Goal: Task Accomplishment & Management: Manage account settings

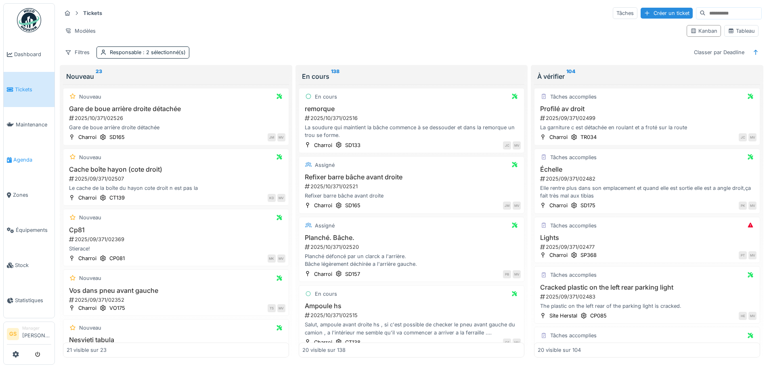
click at [19, 156] on span "Agenda" at bounding box center [32, 160] width 38 height 8
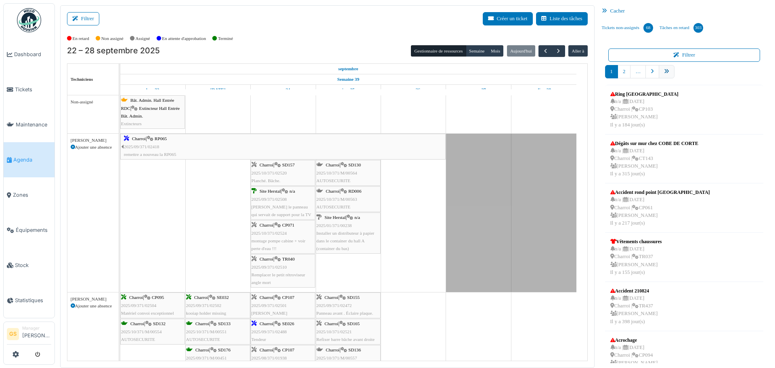
click at [664, 72] on icon "pager" at bounding box center [666, 71] width 5 height 5
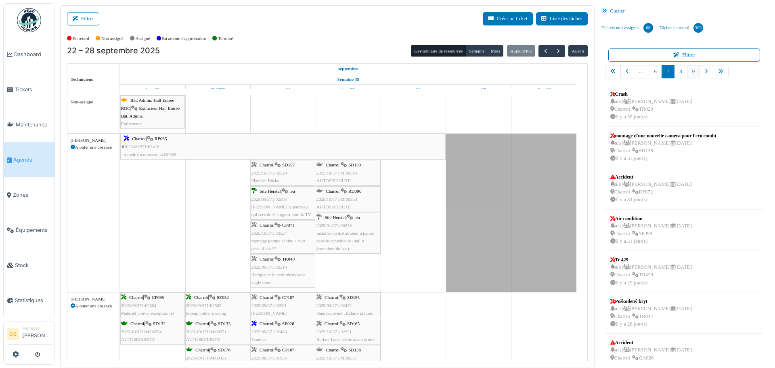
click at [688, 71] on link "9" at bounding box center [693, 71] width 13 height 13
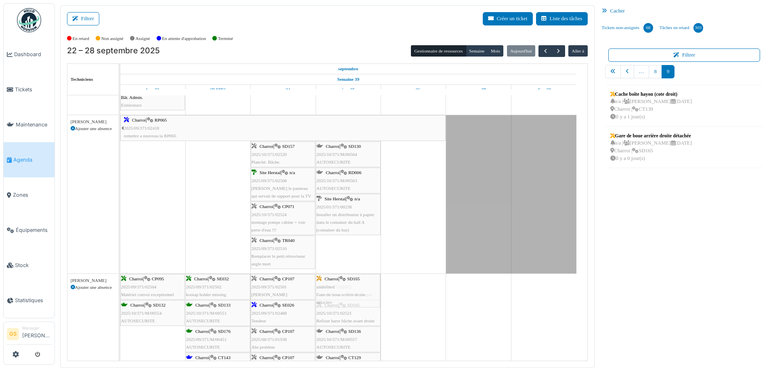
drag, startPoint x: 634, startPoint y: 141, endPoint x: 359, endPoint y: 328, distance: 332.6
click at [359, 328] on div "Filtrer Créer un ticket Liste des tâches Afficher les tâches non assignées *** …" at bounding box center [415, 186] width 718 height 363
click at [652, 73] on link "8" at bounding box center [655, 71] width 13 height 13
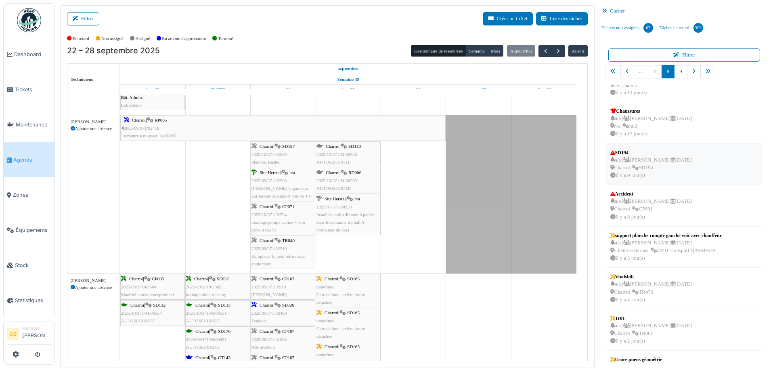
scroll to position [136, 0]
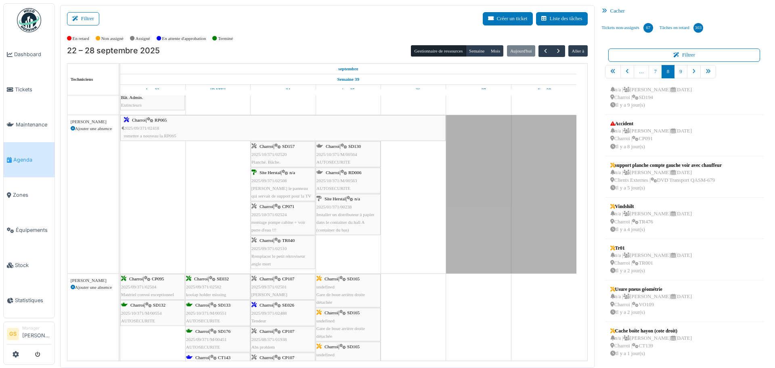
click at [15, 156] on span "Agenda" at bounding box center [32, 160] width 38 height 8
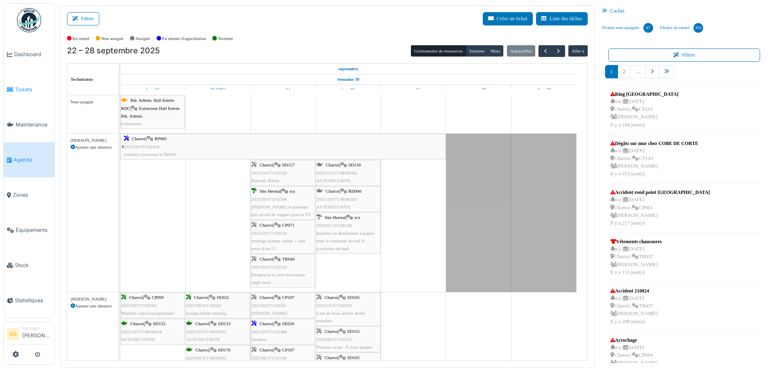
click at [18, 84] on link "Tickets" at bounding box center [29, 89] width 51 height 35
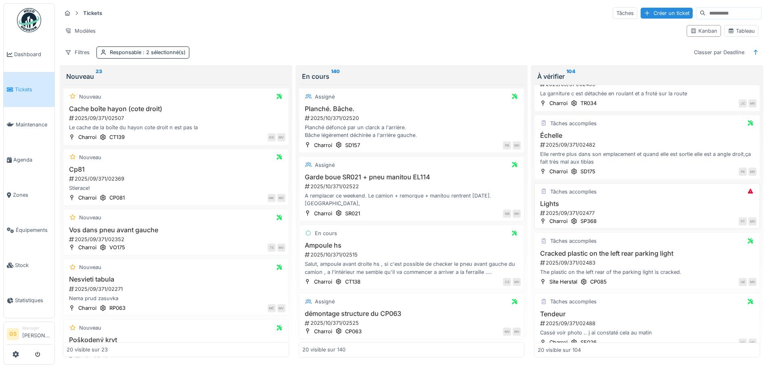
scroll to position [81, 0]
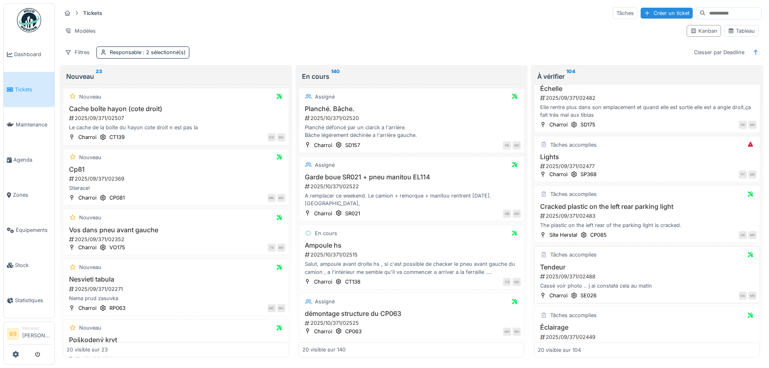
click at [565, 277] on div "2025/09/371/02488" at bounding box center [648, 277] width 217 height 8
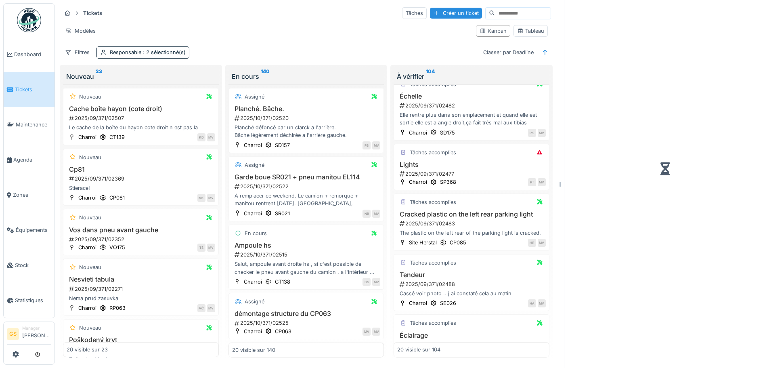
scroll to position [88, 0]
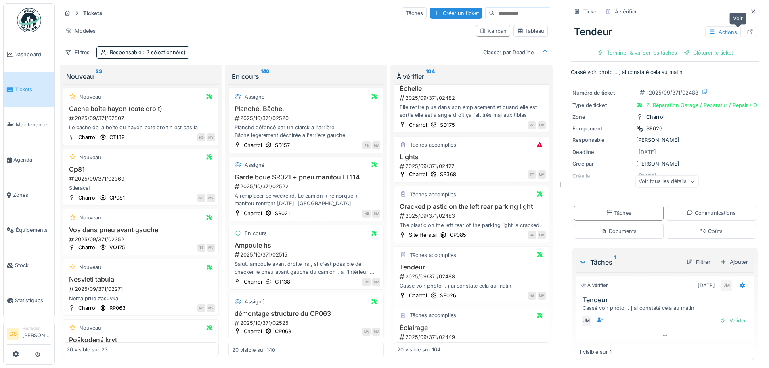
click at [748, 30] on icon at bounding box center [750, 31] width 5 height 5
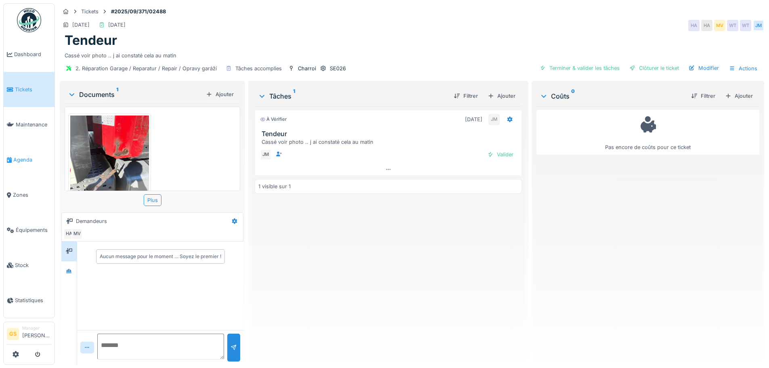
click at [24, 156] on span "Agenda" at bounding box center [32, 160] width 38 height 8
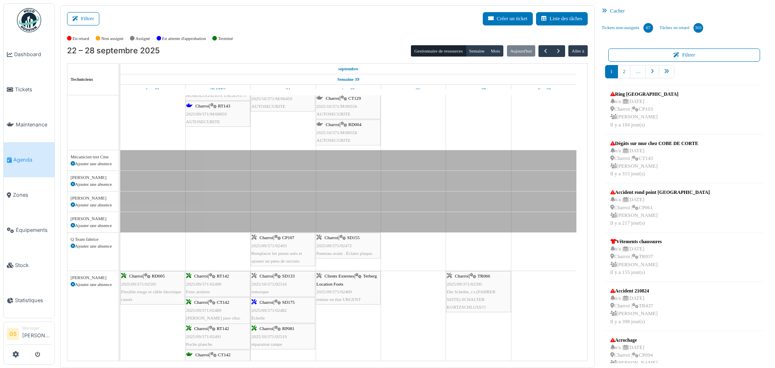
scroll to position [323, 0]
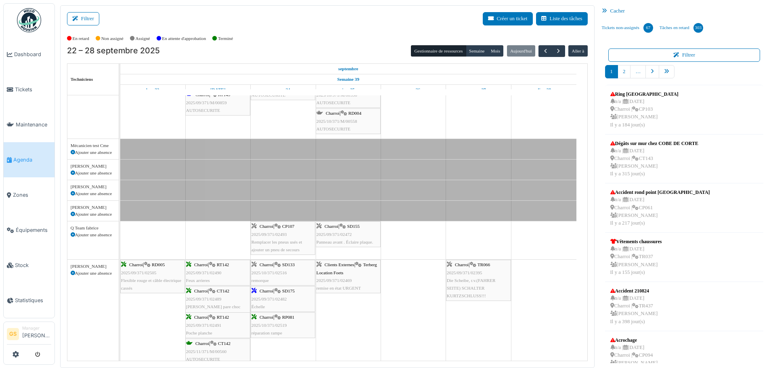
click at [266, 299] on span "2025/09/371/02482" at bounding box center [270, 298] width 36 height 5
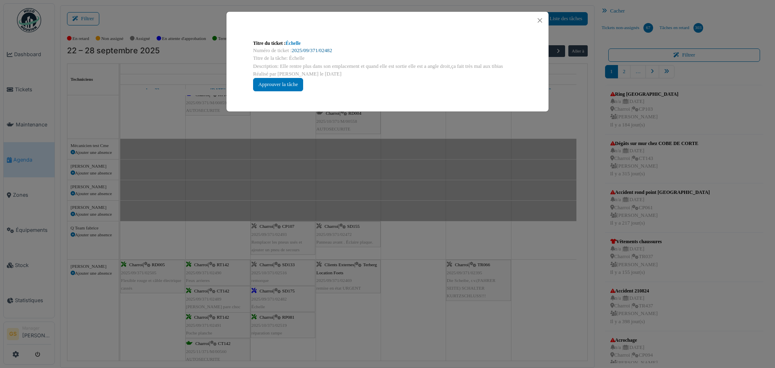
click at [319, 50] on link "2025/09/371/02482" at bounding box center [312, 51] width 40 height 6
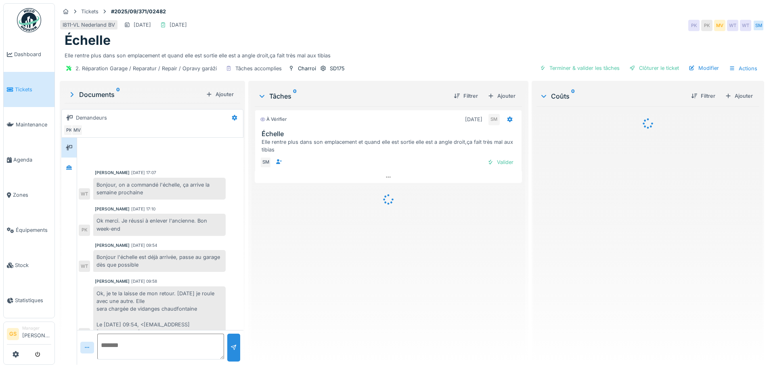
scroll to position [85, 0]
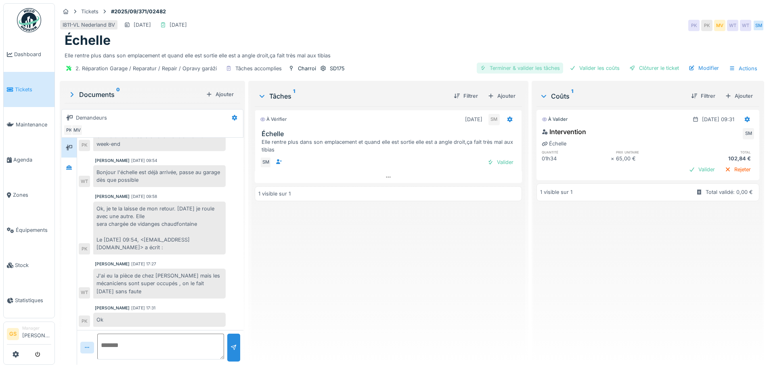
click at [510, 69] on div "Terminer & valider les tâches" at bounding box center [520, 68] width 86 height 11
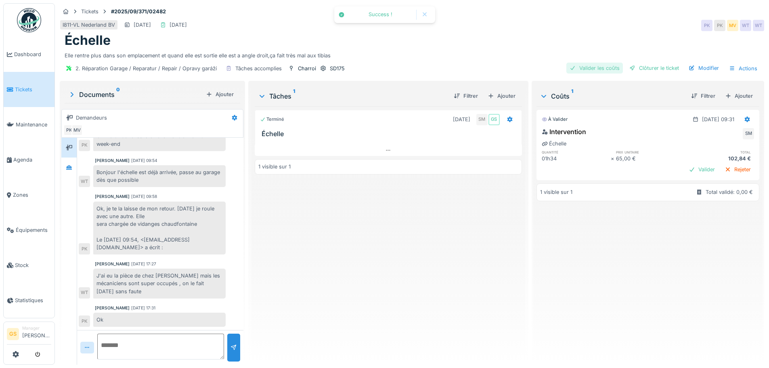
click at [613, 64] on div "Valider les coûts" at bounding box center [595, 68] width 57 height 11
click at [631, 70] on div "Clôturer le ticket" at bounding box center [654, 68] width 56 height 11
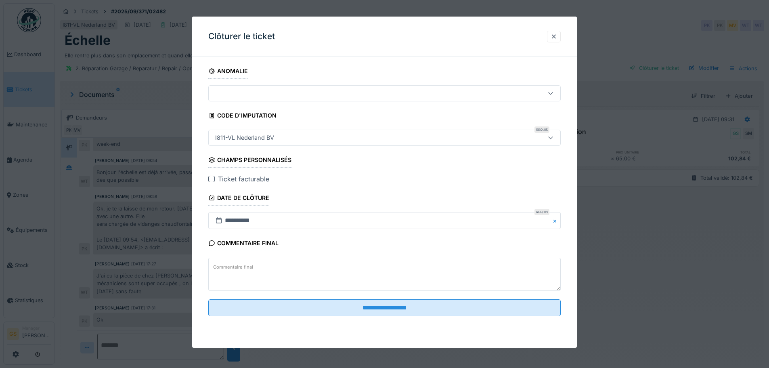
click at [213, 179] on div at bounding box center [211, 179] width 6 height 6
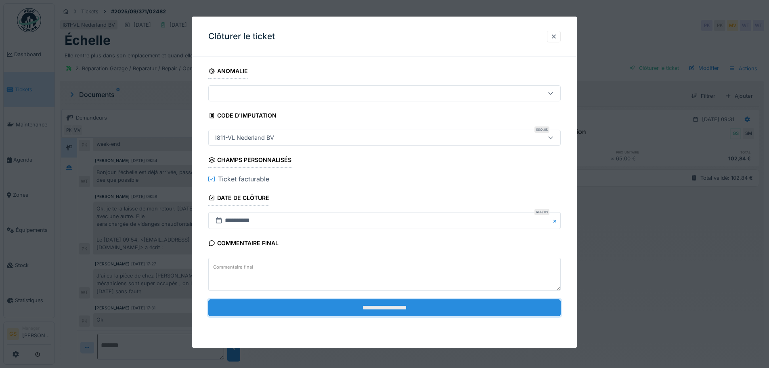
click at [346, 304] on input "**********" at bounding box center [384, 307] width 353 height 17
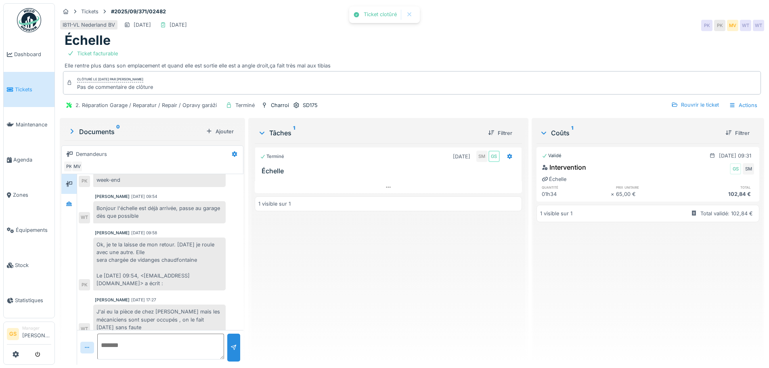
scroll to position [122, 0]
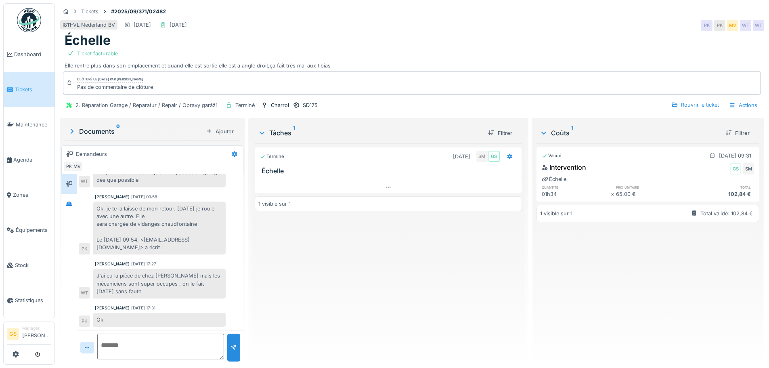
click at [28, 87] on span "Tickets" at bounding box center [33, 90] width 36 height 8
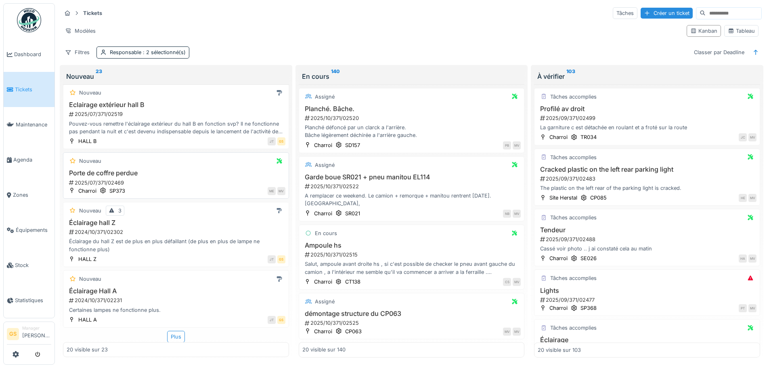
scroll to position [5, 0]
click at [103, 228] on div "2024/10/371/02302" at bounding box center [176, 232] width 217 height 8
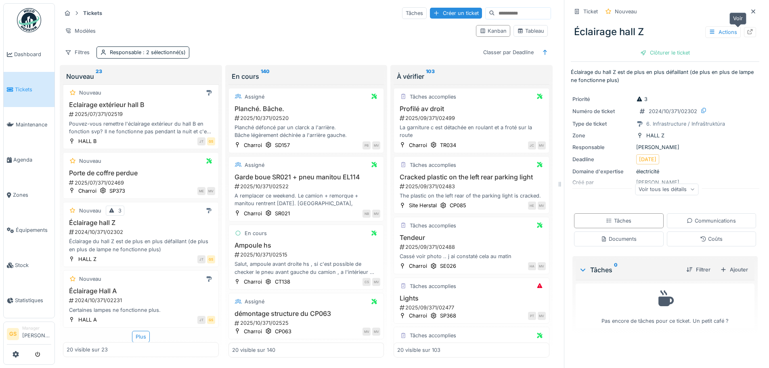
click at [747, 29] on icon at bounding box center [750, 31] width 6 height 5
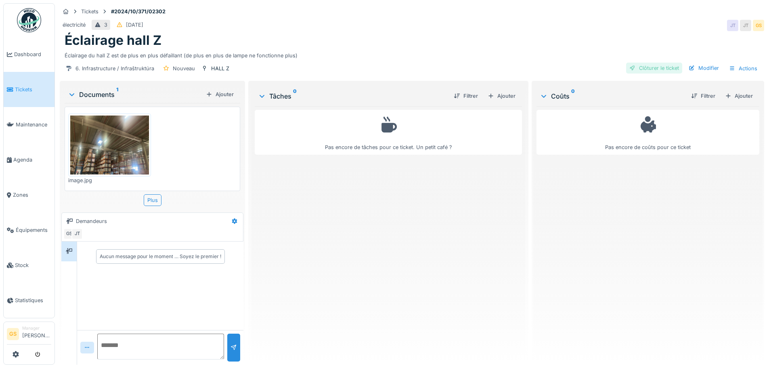
click at [640, 68] on div "Clôturer le ticket" at bounding box center [654, 68] width 56 height 11
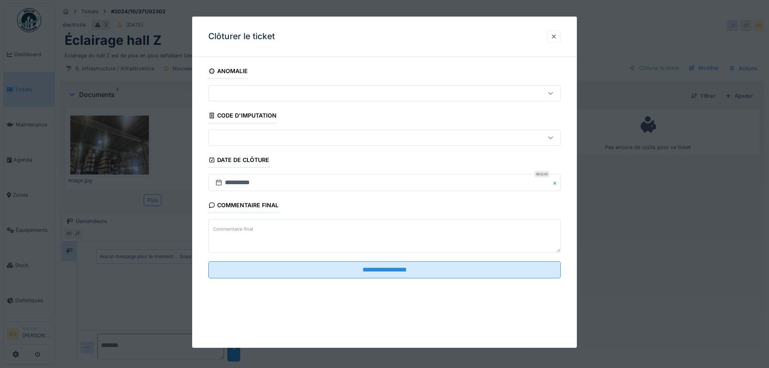
click at [226, 139] on div at bounding box center [364, 137] width 304 height 9
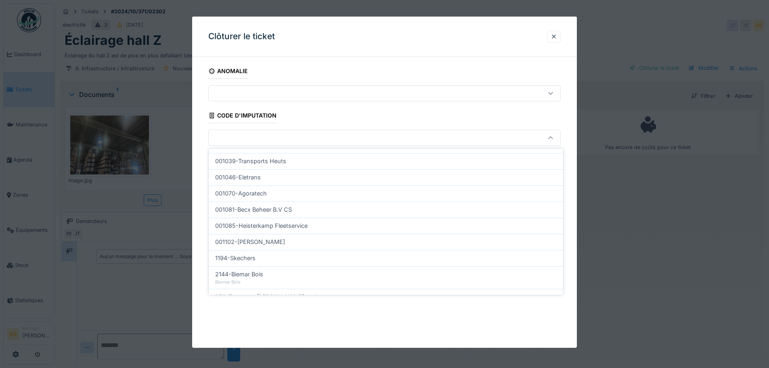
scroll to position [260, 0]
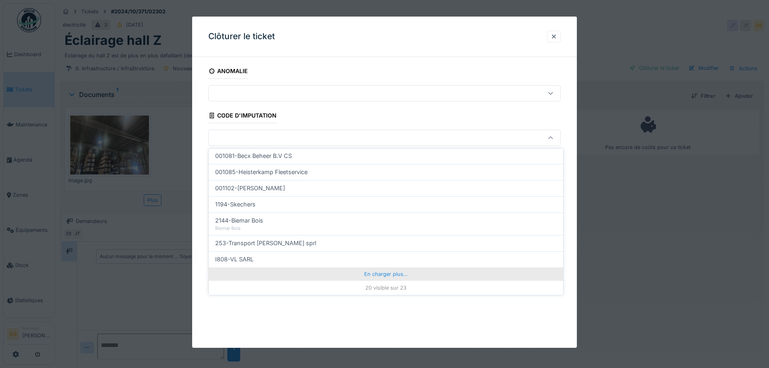
click at [376, 274] on div "En charger plus…" at bounding box center [386, 273] width 355 height 13
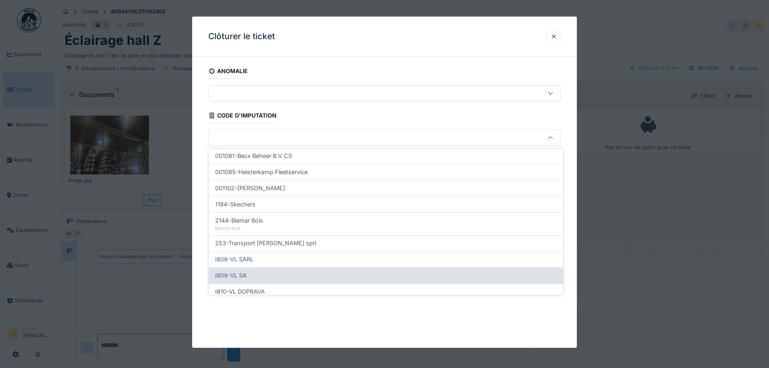
click at [236, 275] on span "I809-VL SA" at bounding box center [231, 275] width 32 height 9
type input "***"
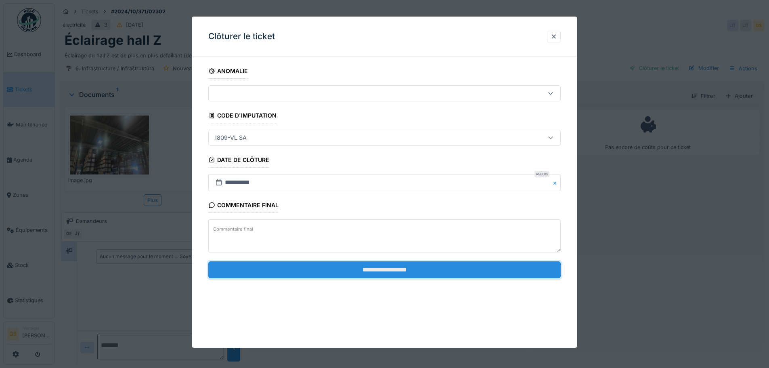
click at [259, 271] on input "**********" at bounding box center [384, 269] width 353 height 17
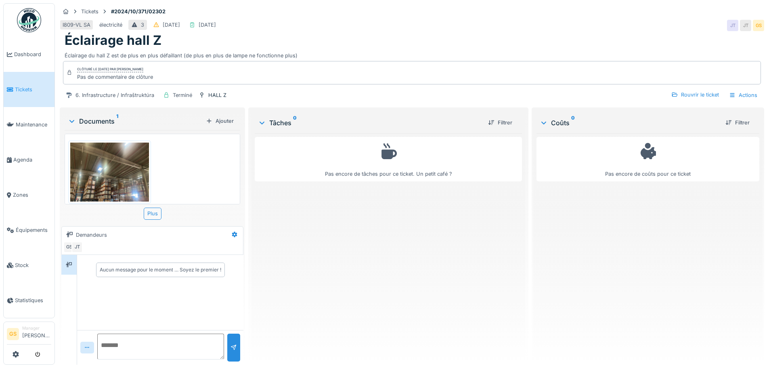
click at [22, 89] on span "Tickets" at bounding box center [33, 90] width 36 height 8
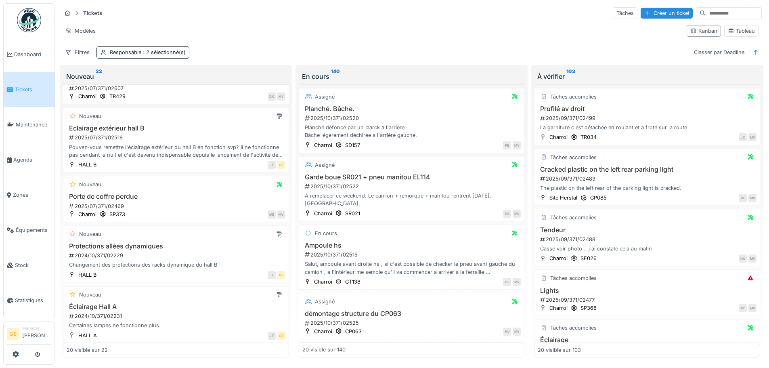
scroll to position [929, 0]
click at [93, 311] on div "2024/10/371/02231" at bounding box center [176, 315] width 217 height 8
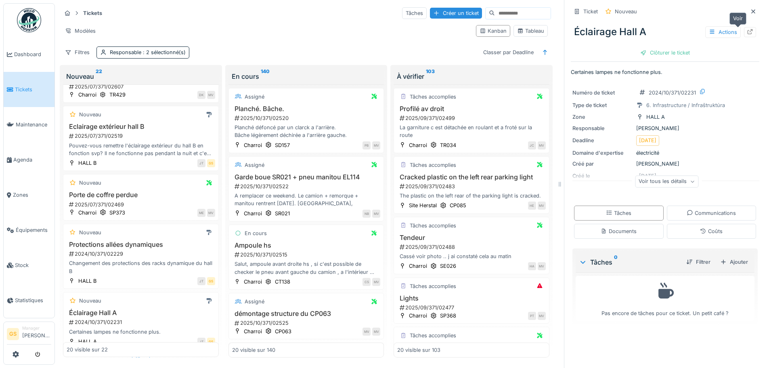
click at [747, 32] on icon at bounding box center [750, 31] width 6 height 5
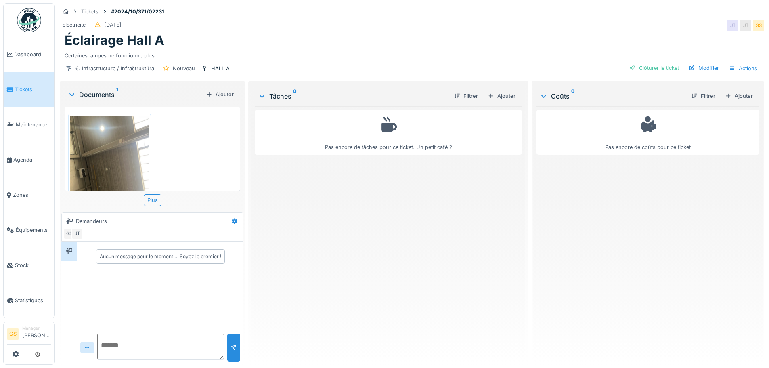
click at [128, 155] on img at bounding box center [109, 168] width 79 height 105
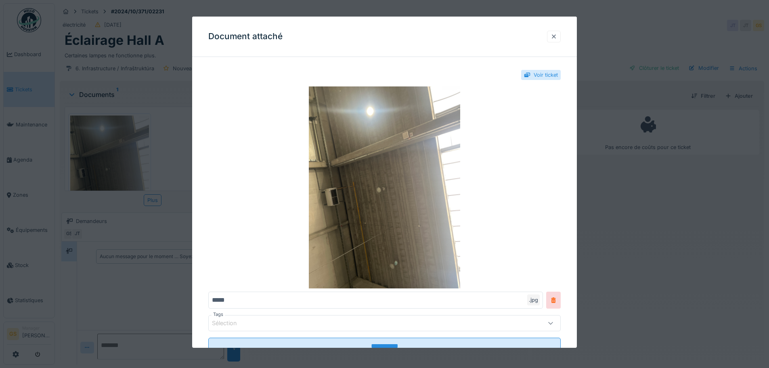
click at [557, 36] on div at bounding box center [554, 37] width 6 height 8
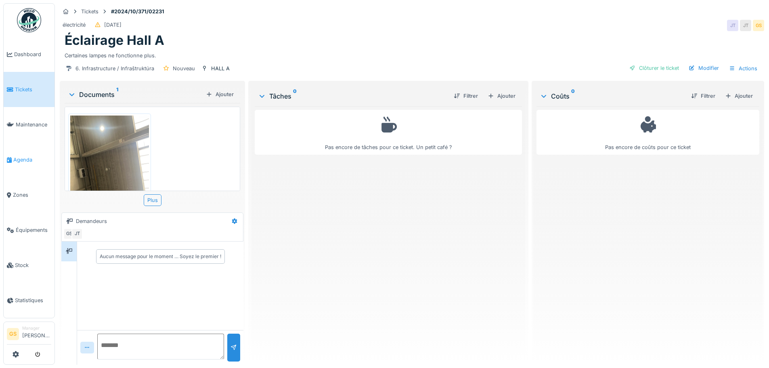
click at [17, 156] on span "Agenda" at bounding box center [32, 160] width 38 height 8
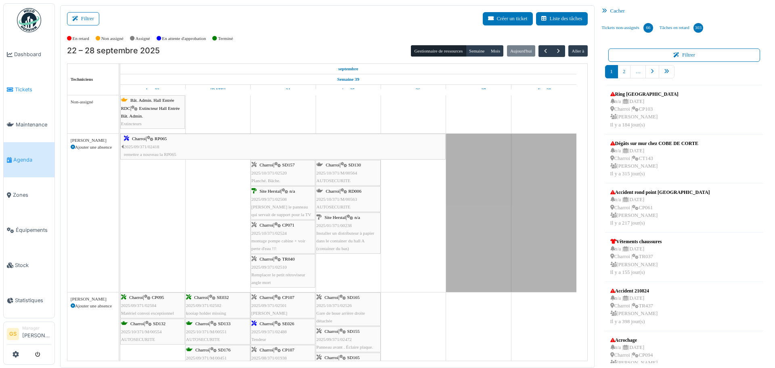
click at [24, 86] on span "Tickets" at bounding box center [33, 90] width 36 height 8
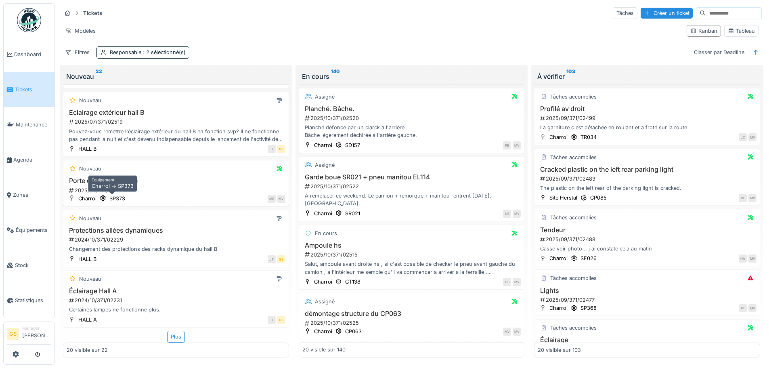
scroll to position [5, 0]
click at [170, 335] on div "Plus" at bounding box center [176, 337] width 18 height 12
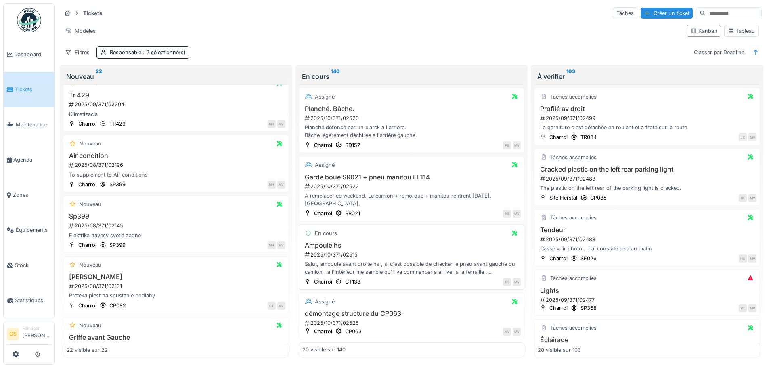
scroll to position [0, 0]
click at [571, 177] on div "2025/09/371/02483" at bounding box center [648, 179] width 217 height 8
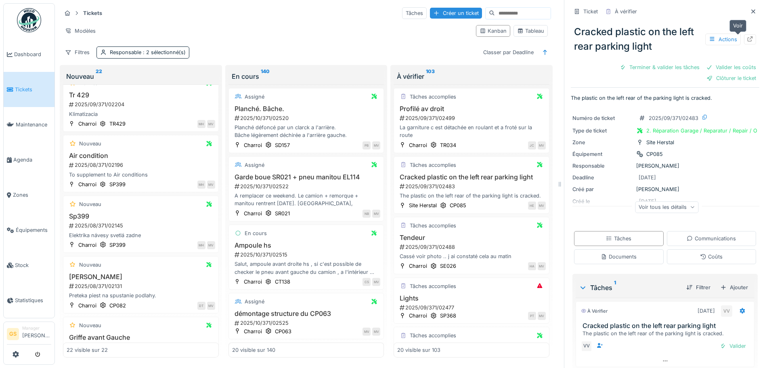
click at [748, 38] on icon at bounding box center [750, 38] width 5 height 5
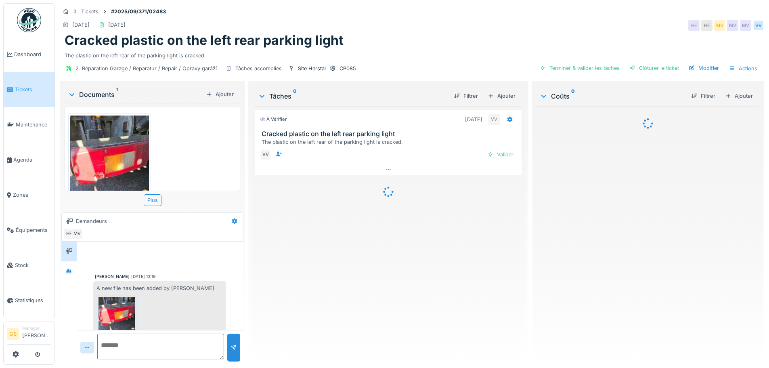
scroll to position [27, 0]
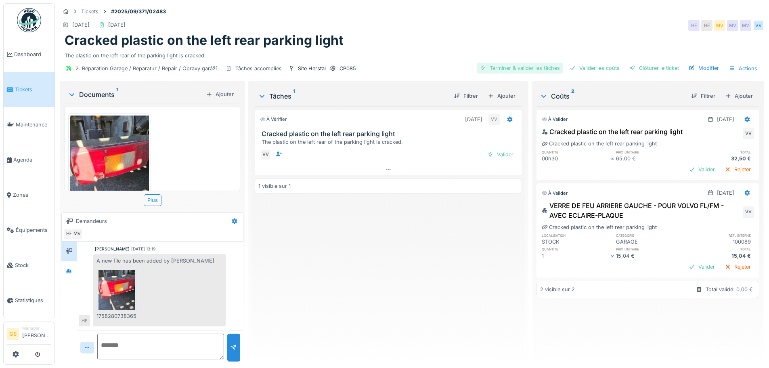
click at [521, 67] on div "Terminer & valider les tâches" at bounding box center [520, 68] width 86 height 11
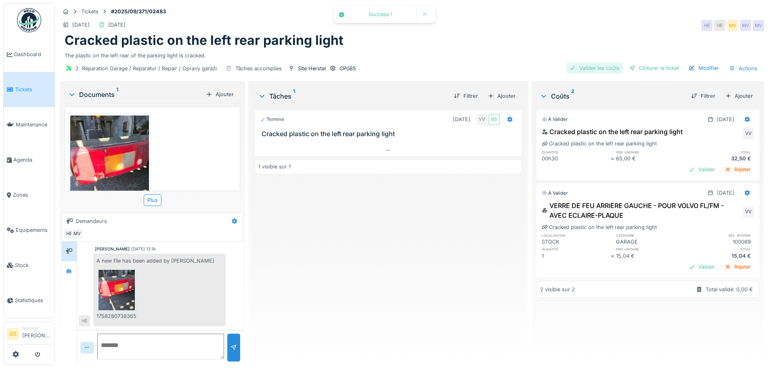
click at [581, 67] on div "Valider les coûts" at bounding box center [595, 68] width 57 height 11
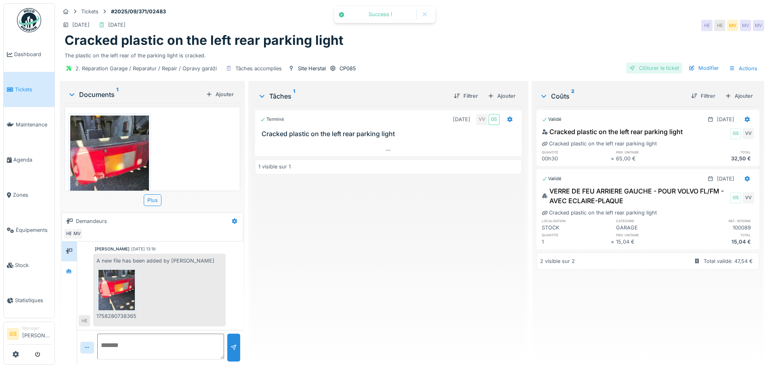
click at [642, 66] on div "Clôturer le ticket" at bounding box center [654, 68] width 56 height 11
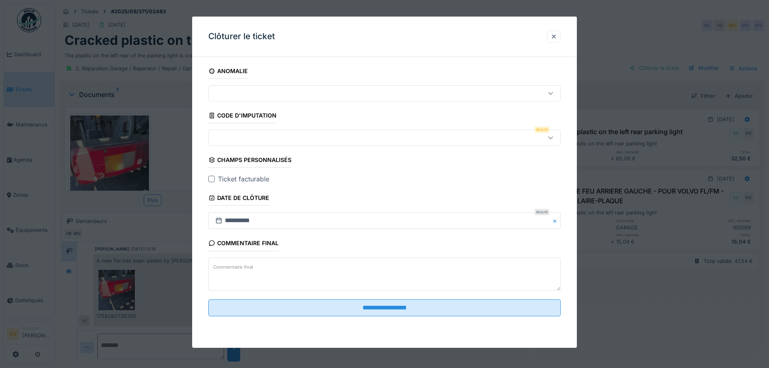
click at [227, 142] on div at bounding box center [364, 137] width 304 height 9
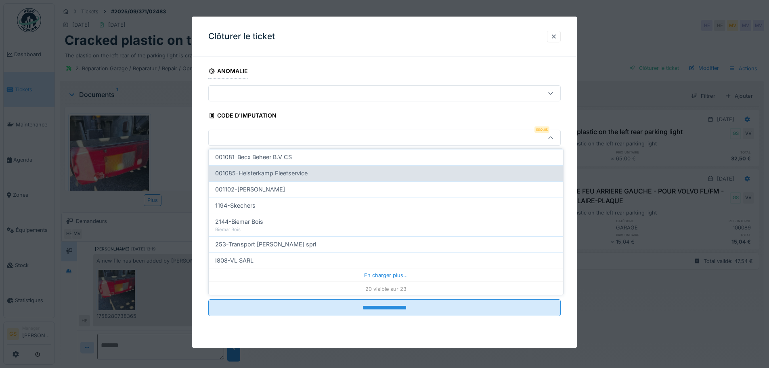
scroll to position [260, 0]
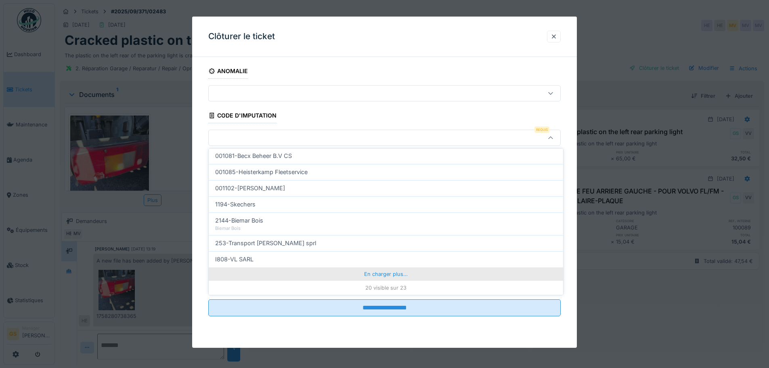
click at [389, 273] on div "En charger plus…" at bounding box center [386, 273] width 355 height 13
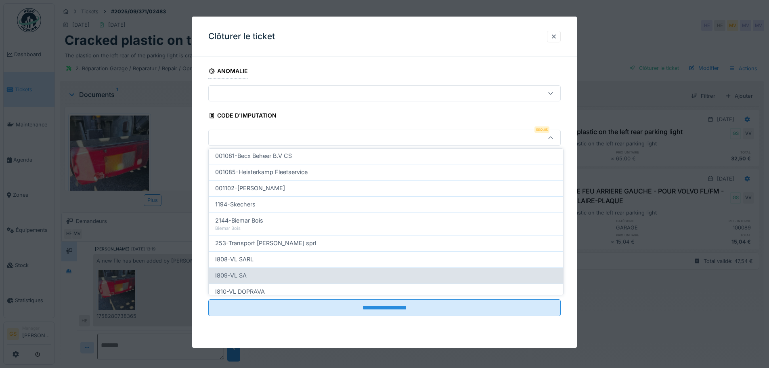
click at [234, 276] on span "I809-VL SA" at bounding box center [231, 275] width 32 height 9
type input "***"
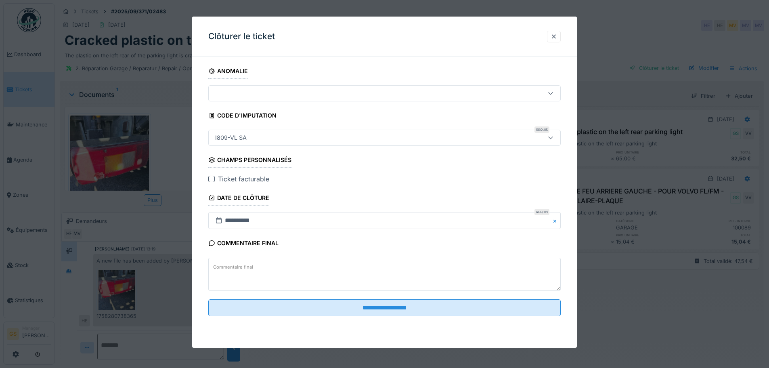
click at [209, 178] on div at bounding box center [211, 179] width 6 height 6
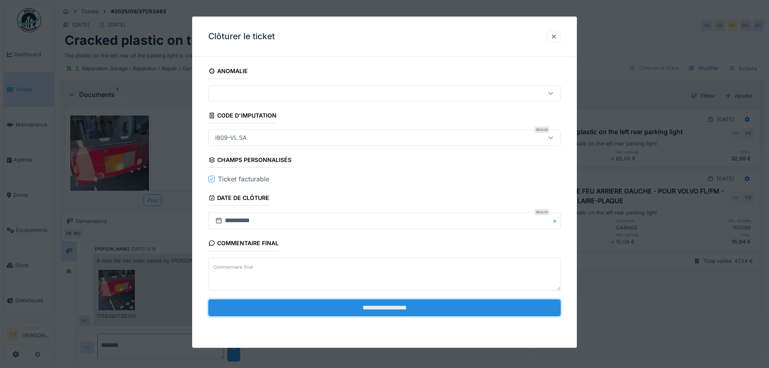
click at [345, 305] on input "**********" at bounding box center [384, 307] width 353 height 17
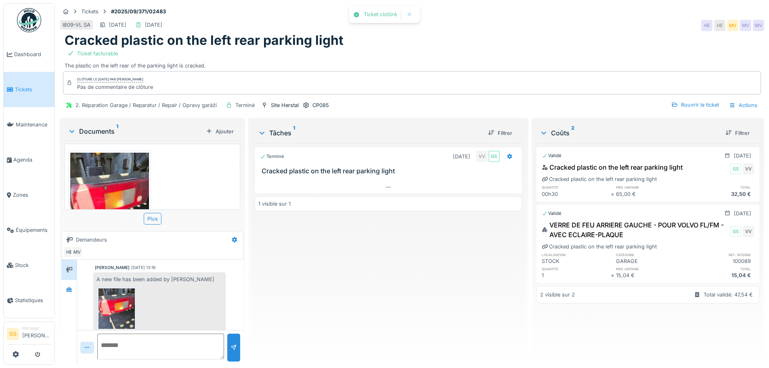
scroll to position [46, 0]
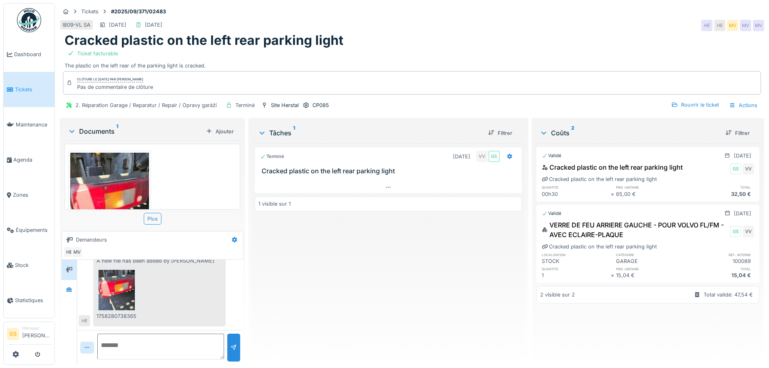
click at [19, 88] on span "Tickets" at bounding box center [33, 90] width 36 height 8
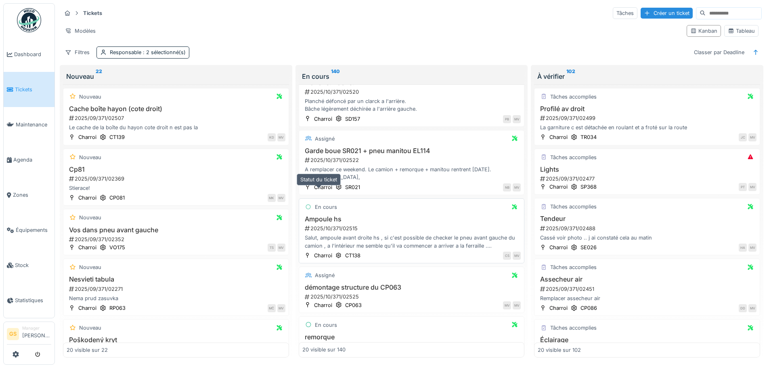
scroll to position [40, 0]
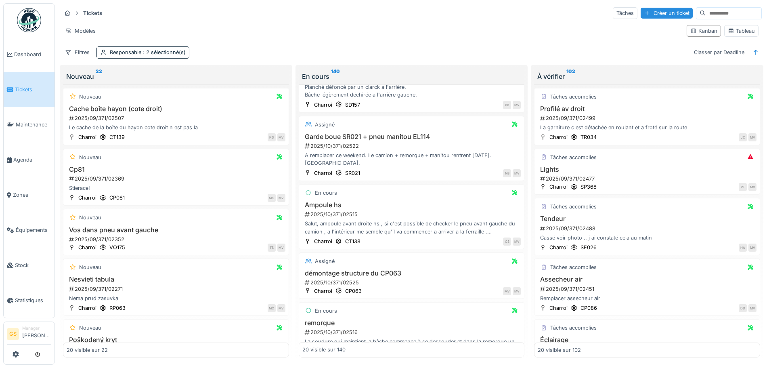
click at [408, 12] on div "Tickets Tâches Créer un ticket" at bounding box center [411, 12] width 701 height 13
